Goal: Ask a question

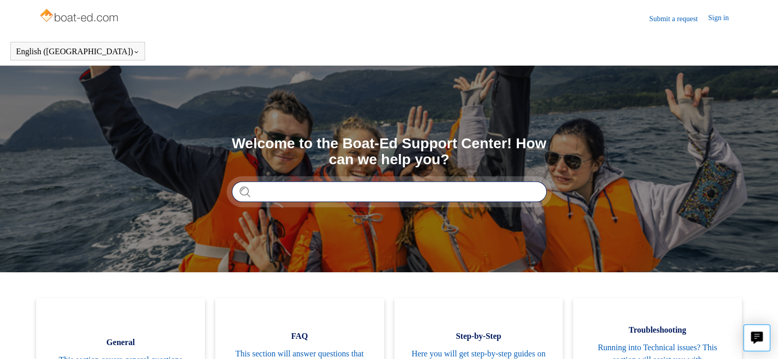
click at [270, 190] on input "Search" at bounding box center [389, 191] width 315 height 21
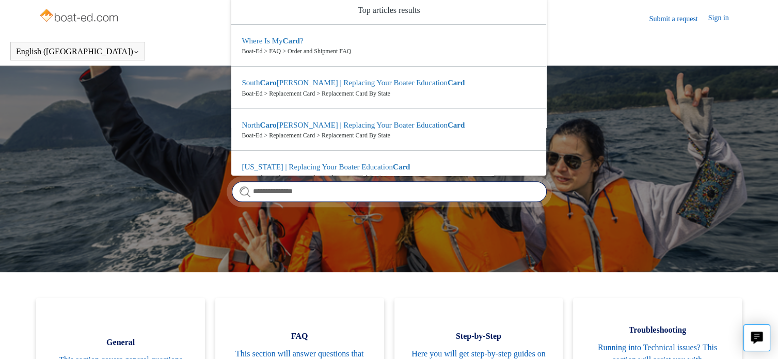
type input "**********"
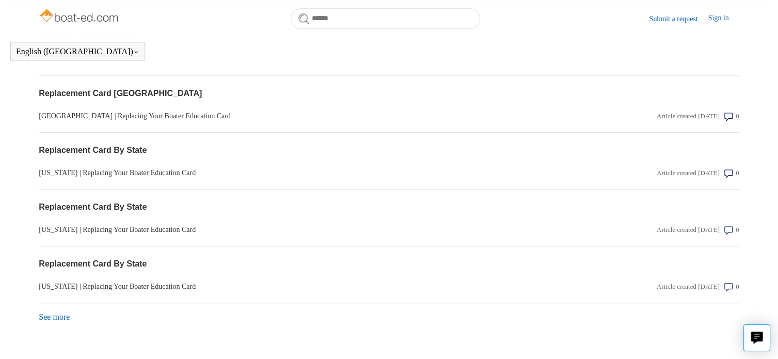
scroll to position [888, 0]
click at [757, 341] on icon "Live chat" at bounding box center [757, 337] width 12 height 12
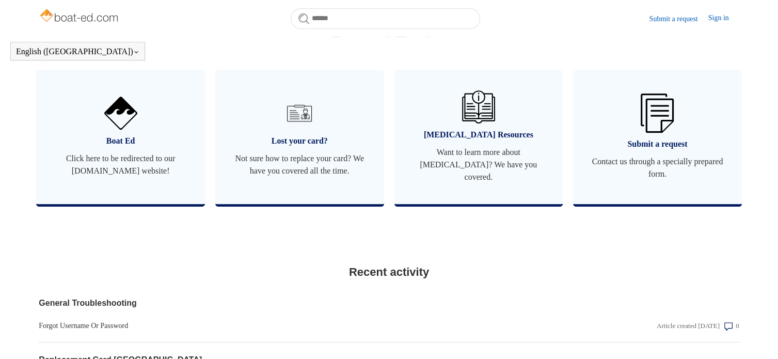
scroll to position [620, 0]
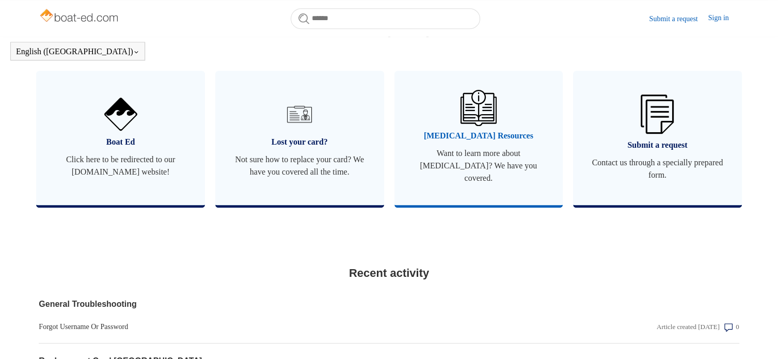
click at [453, 142] on span "Boating Resources" at bounding box center [479, 136] width 138 height 12
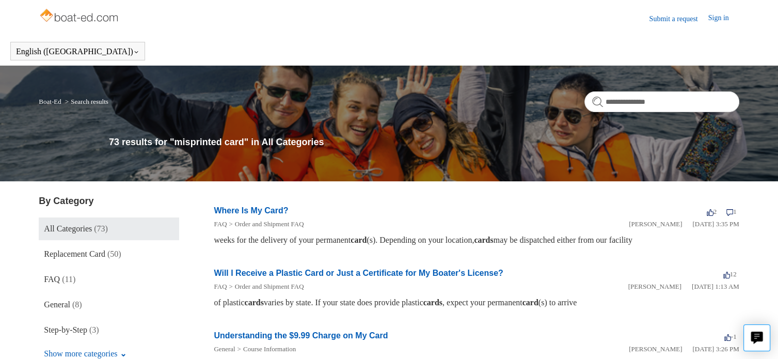
click at [678, 19] on link "Submit a request" at bounding box center [678, 18] width 59 height 11
